Goal: Register for event/course

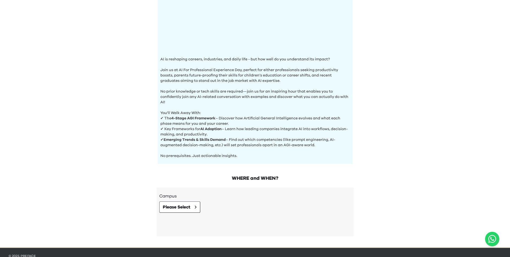
scroll to position [138, 0]
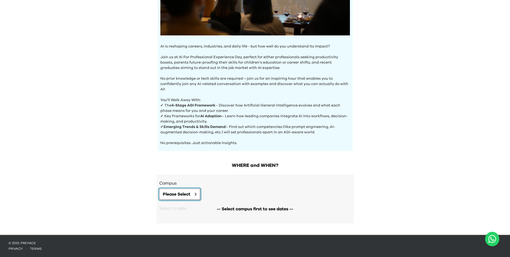
click at [179, 196] on span "Please Select" at bounding box center [177, 194] width 28 height 6
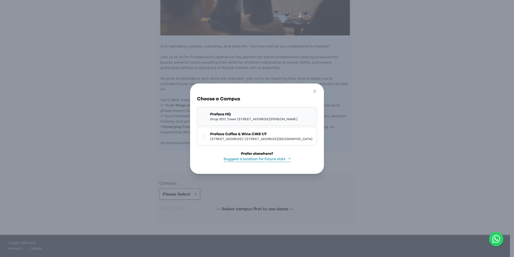
click at [251, 117] on span "Shop G07, Tower [STREET_ADDRESS][PERSON_NAME]" at bounding box center [253, 119] width 87 height 4
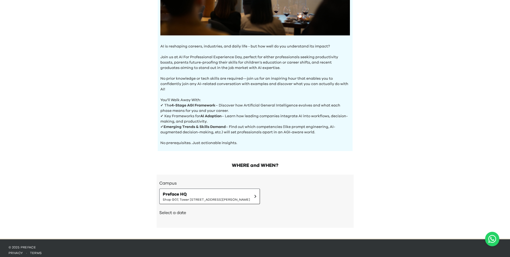
click at [182, 214] on h2 "Select a date" at bounding box center [255, 212] width 192 height 6
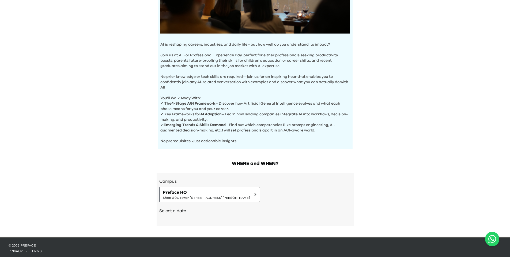
scroll to position [143, 0]
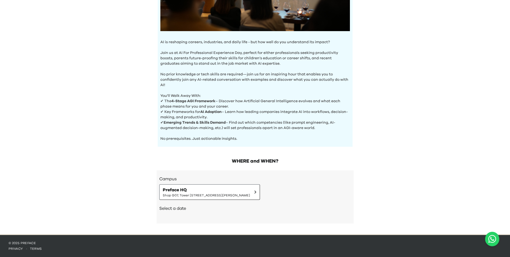
click at [183, 210] on h2 "Select a date" at bounding box center [255, 208] width 192 height 6
click at [209, 191] on span "Preface HQ" at bounding box center [206, 189] width 87 height 6
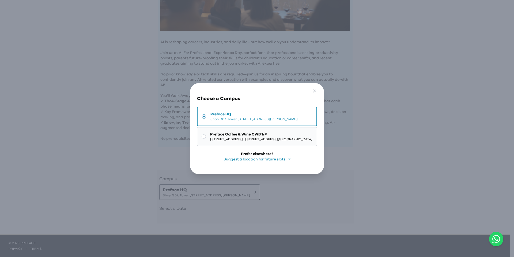
click at [230, 127] on button "Preface Coffee & Wine CWB 1/F 1/F, [STREET_ADDRESS] | [STREET_ADDRESS][GEOGRAPH…" at bounding box center [257, 136] width 120 height 19
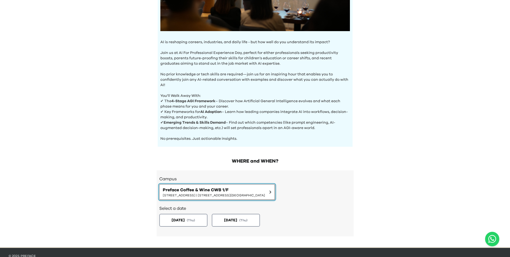
click at [199, 193] on span "[STREET_ADDRESS] | [STREET_ADDRESS][GEOGRAPHIC_DATA]" at bounding box center [214, 195] width 102 height 4
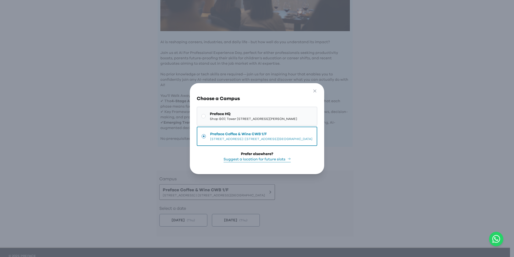
click at [212, 113] on span "Preface HQ" at bounding box center [253, 113] width 87 height 5
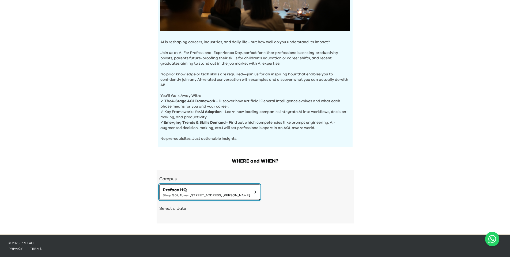
click at [200, 192] on span "Preface HQ" at bounding box center [206, 189] width 87 height 6
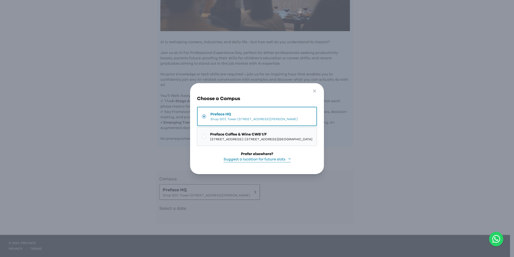
click at [210, 137] on span "[STREET_ADDRESS] | [STREET_ADDRESS][GEOGRAPHIC_DATA]" at bounding box center [261, 139] width 102 height 4
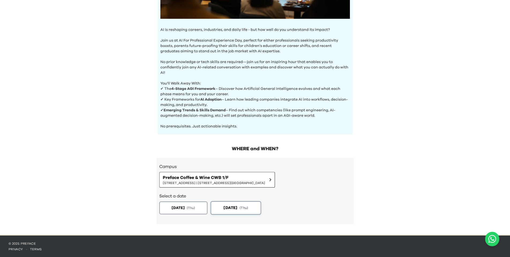
scroll to position [155, 0]
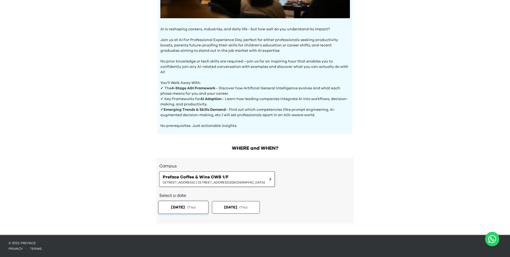
click at [188, 204] on button "[DATE] ( Thu )" at bounding box center [183, 206] width 51 height 13
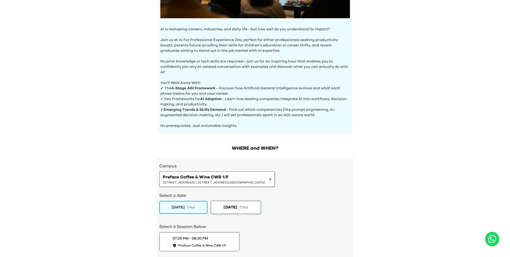
click at [228, 207] on span "[DATE]" at bounding box center [231, 207] width 14 height 6
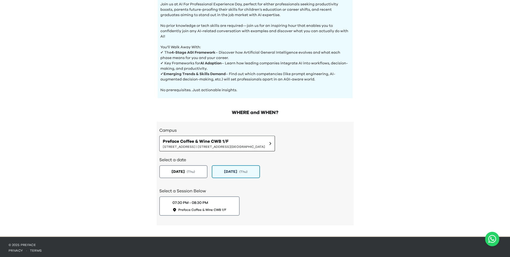
scroll to position [193, 0]
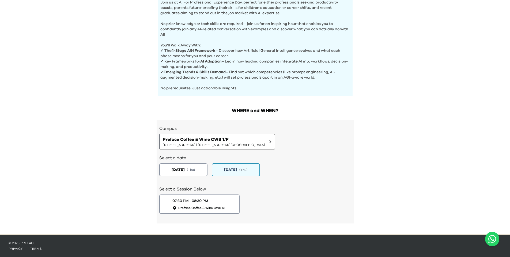
drag, startPoint x: 330, startPoint y: 190, endPoint x: 334, endPoint y: 190, distance: 4.0
click at [334, 190] on h2 "Select a Session Below" at bounding box center [255, 189] width 192 height 6
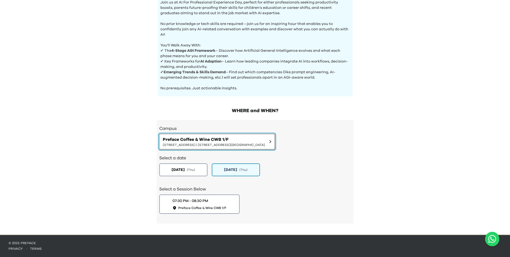
click at [211, 146] on span "[STREET_ADDRESS] | [STREET_ADDRESS][GEOGRAPHIC_DATA]" at bounding box center [214, 145] width 102 height 4
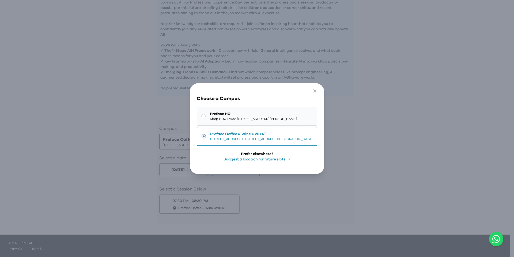
click at [218, 113] on span "Preface HQ" at bounding box center [253, 113] width 87 height 5
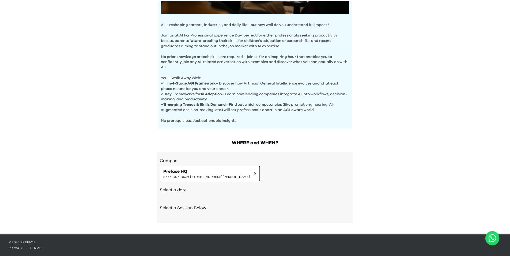
scroll to position [161, 0]
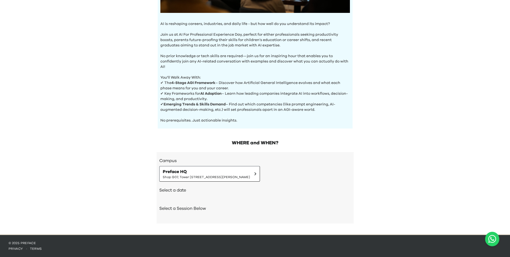
click at [176, 194] on div "Select a date" at bounding box center [255, 190] width 192 height 18
click at [177, 191] on h2 "Select a date" at bounding box center [255, 190] width 192 height 6
click at [179, 198] on div "Select a date" at bounding box center [255, 190] width 192 height 18
drag, startPoint x: 180, startPoint y: 217, endPoint x: 181, endPoint y: 210, distance: 7.6
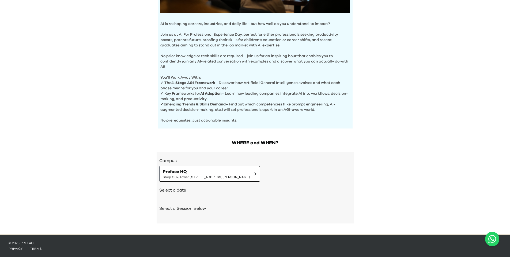
click at [180, 217] on div "Select a Session Below" at bounding box center [255, 209] width 192 height 18
click at [181, 209] on h2 "Select a Session Below" at bounding box center [255, 208] width 192 height 6
click at [260, 180] on button "Preface HQ Shop G07, Tower [STREET_ADDRESS][PERSON_NAME]" at bounding box center [209, 174] width 101 height 16
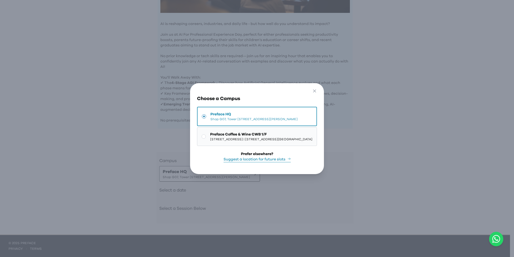
click at [255, 132] on span "Preface Coffee & Wine CWB 1/F" at bounding box center [261, 134] width 102 height 5
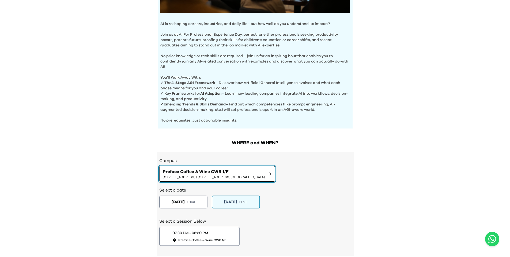
click at [208, 173] on span "Preface Coffee & Wine CWB 1/F" at bounding box center [214, 171] width 102 height 6
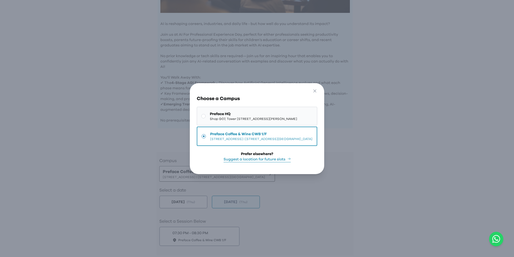
click at [210, 117] on span "Shop G07, Tower [STREET_ADDRESS][PERSON_NAME]" at bounding box center [253, 119] width 87 height 4
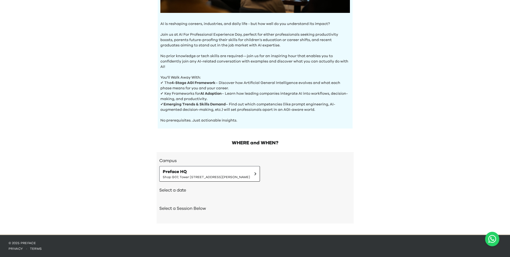
click at [104, 124] on div "AI Experience Day AI is reshaping careers, industries, and daily life - but how…" at bounding box center [255, 36] width 510 height 395
click at [112, 126] on div "AI Experience Day AI is reshaping careers, industries, and daily life - but how…" at bounding box center [255, 36] width 510 height 395
click at [193, 94] on p "✔ Key Frameworks for AI Adoption – Learn how leading companies integrate AI int…" at bounding box center [255, 96] width 190 height 11
click at [185, 91] on p "✔ Key Frameworks for AI Adoption – Learn how leading companies integrate AI int…" at bounding box center [255, 96] width 190 height 11
click at [213, 175] on span "Shop G07, Tower [STREET_ADDRESS][PERSON_NAME]" at bounding box center [206, 177] width 87 height 4
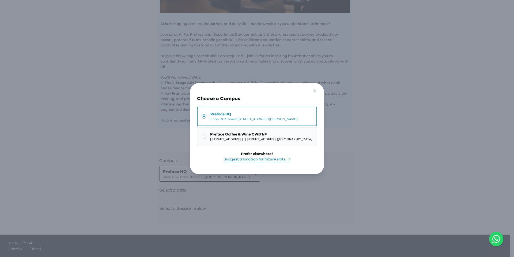
click at [225, 137] on span "[STREET_ADDRESS] | [STREET_ADDRESS][GEOGRAPHIC_DATA]" at bounding box center [261, 139] width 102 height 4
